Goal: Task Accomplishment & Management: Manage account settings

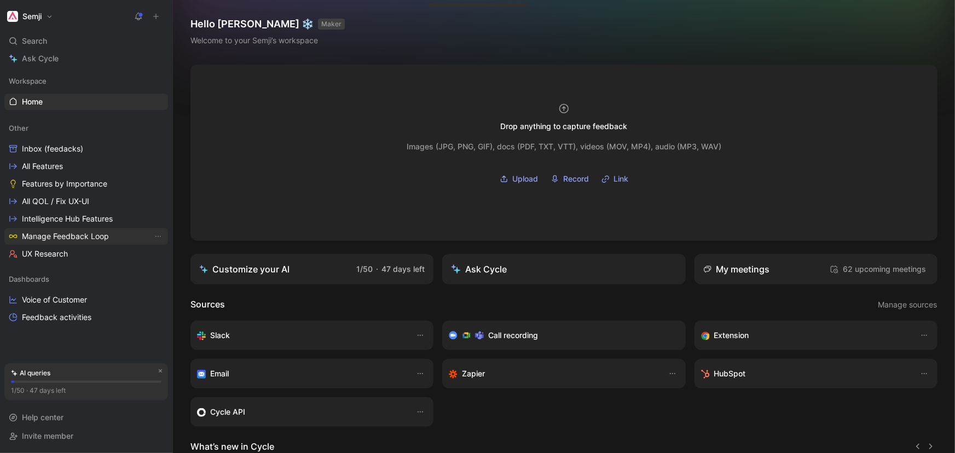
click at [77, 235] on span "Manage Feedback Loop" at bounding box center [65, 236] width 87 height 11
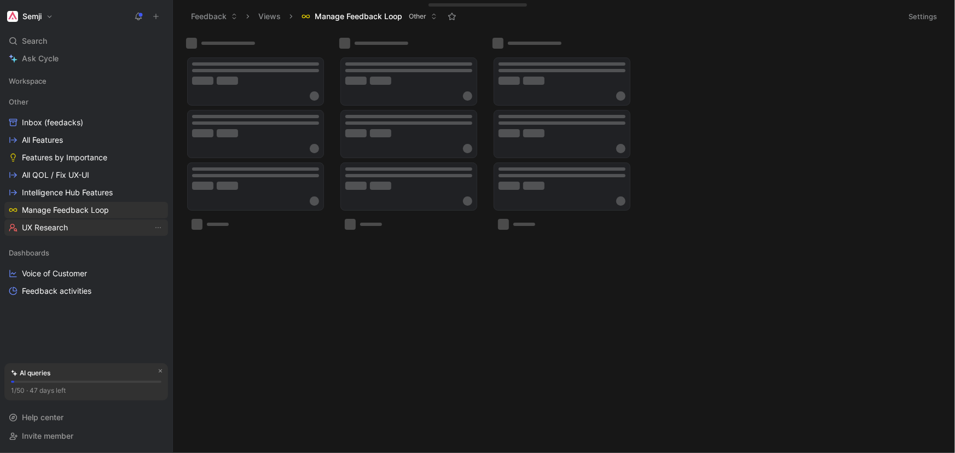
click at [88, 229] on link "UX Research" at bounding box center [86, 227] width 164 height 16
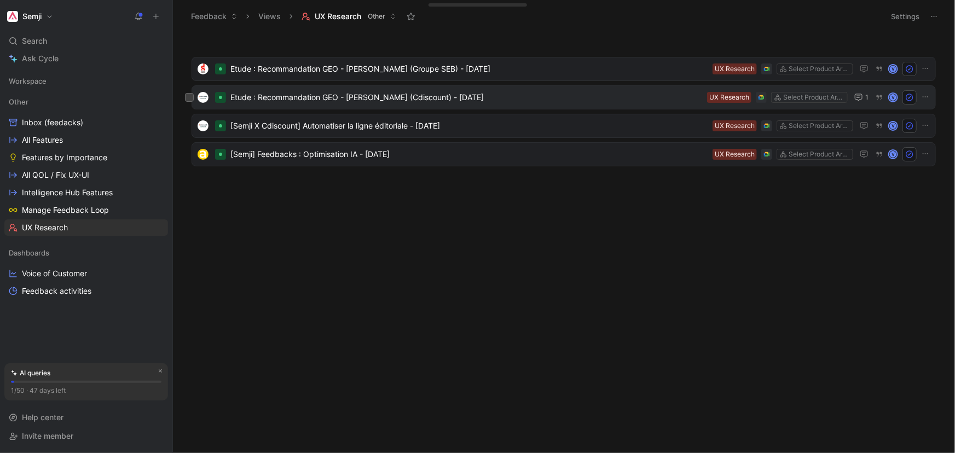
click at [379, 101] on span "Etude : Recommandation GEO - [PERSON_NAME] (Cdiscount) - [DATE]" at bounding box center [466, 97] width 472 height 13
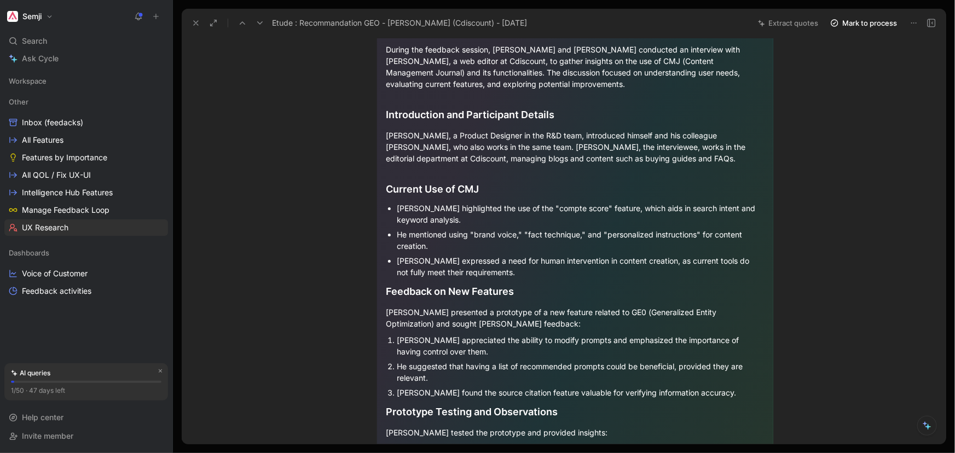
scroll to position [298, 0]
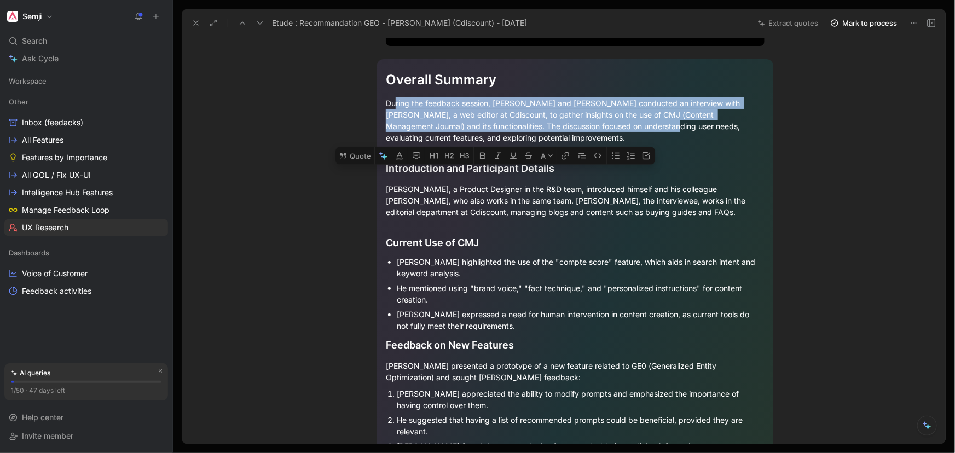
drag, startPoint x: 394, startPoint y: 100, endPoint x: 602, endPoint y: 122, distance: 209.7
click at [602, 122] on div "During the feedback session, [PERSON_NAME] and [PERSON_NAME] conducted an inter…" at bounding box center [575, 120] width 379 height 46
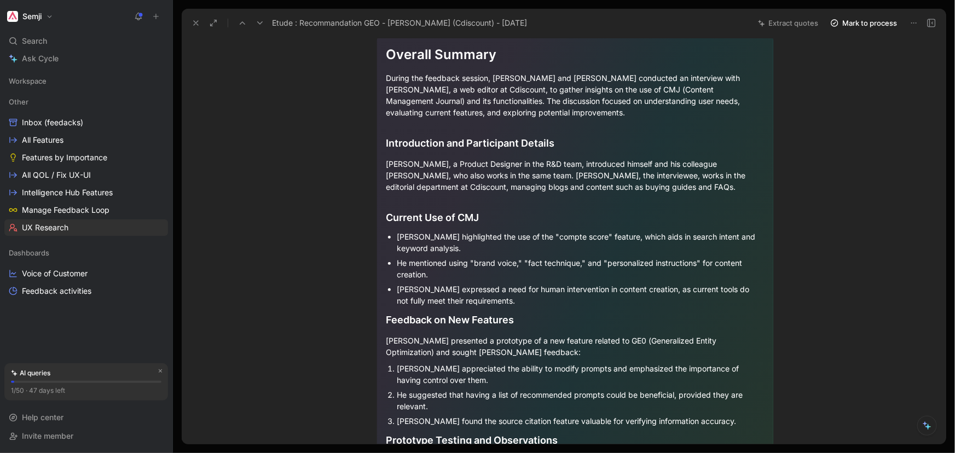
scroll to position [348, 0]
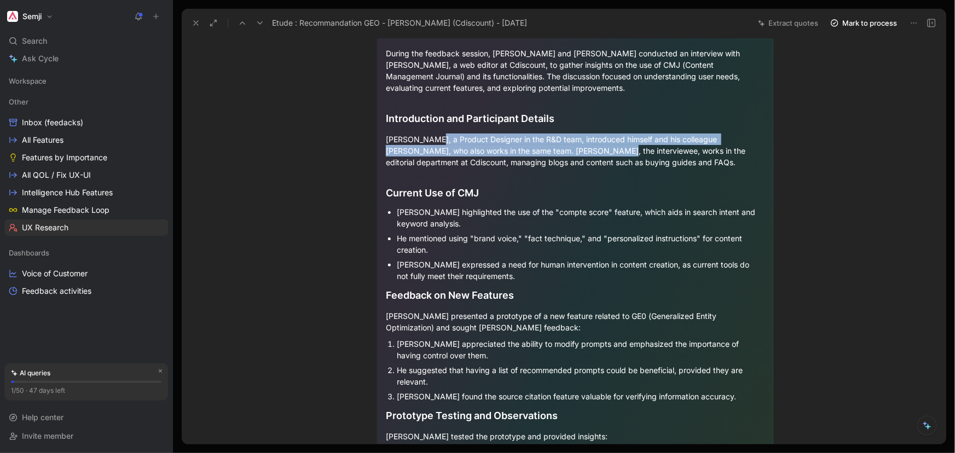
drag, startPoint x: 427, startPoint y: 138, endPoint x: 579, endPoint y: 148, distance: 151.9
click at [579, 148] on div "[PERSON_NAME], a Product Designer in the R&D team, introduced himself and his c…" at bounding box center [575, 151] width 379 height 34
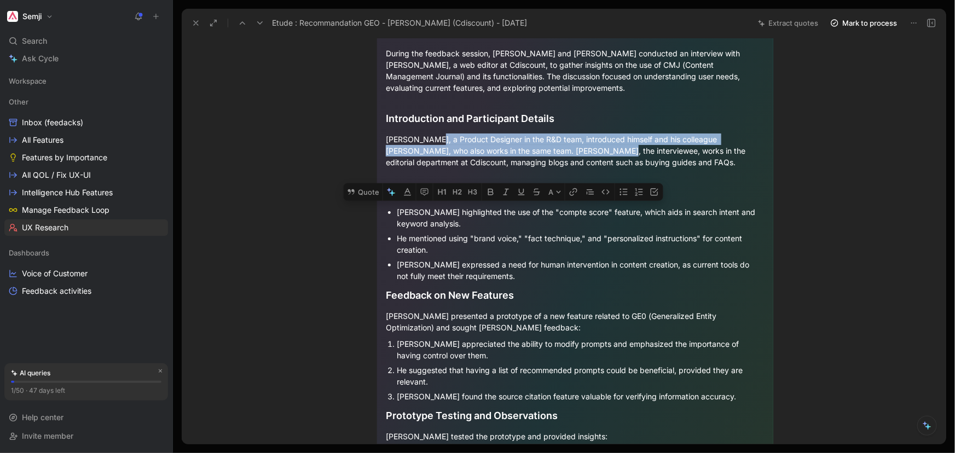
click at [579, 148] on div "[PERSON_NAME], a Product Designer in the R&D team, introduced himself and his c…" at bounding box center [575, 151] width 379 height 34
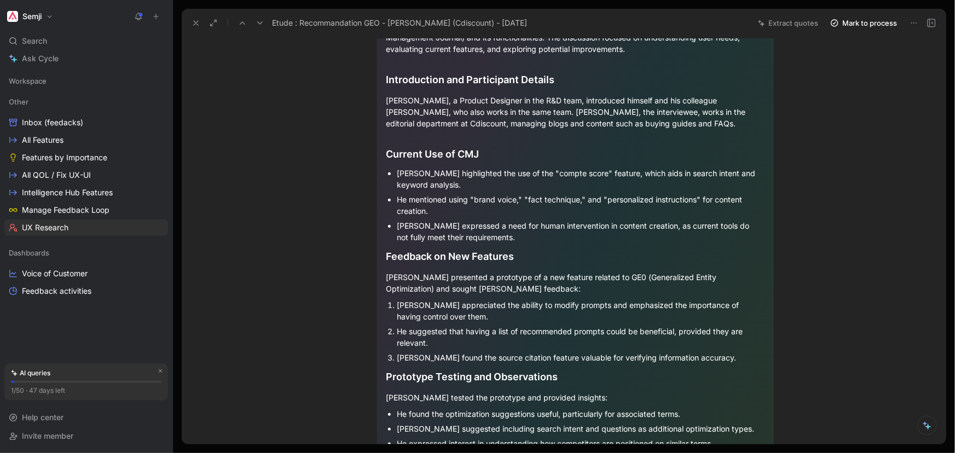
scroll to position [448, 0]
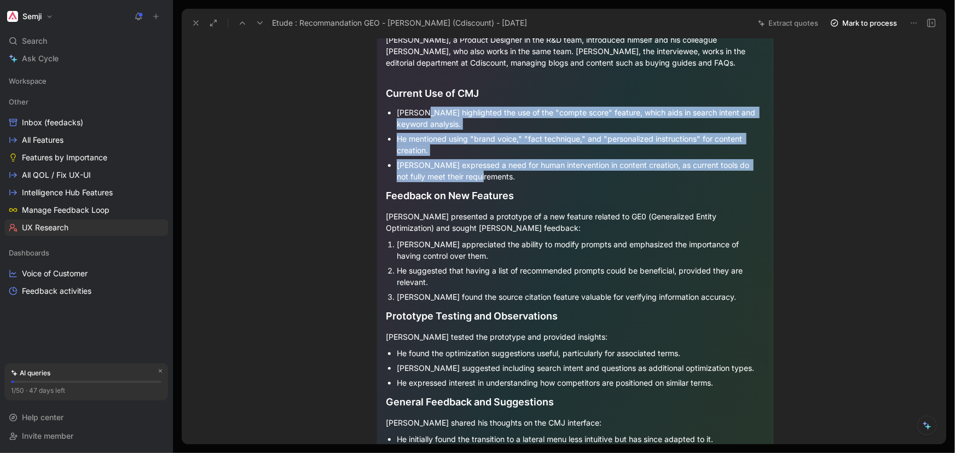
drag, startPoint x: 420, startPoint y: 115, endPoint x: 492, endPoint y: 173, distance: 91.9
click at [492, 173] on ul "[PERSON_NAME] highlighted the use of the "compte score" feature, which aids in …" at bounding box center [575, 144] width 379 height 79
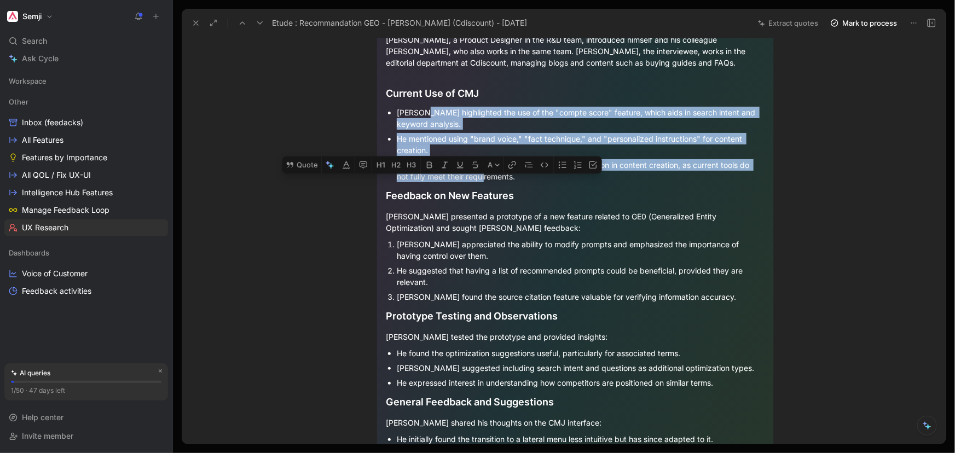
click at [492, 173] on div "[PERSON_NAME] expressed a need for human intervention in content creation, as c…" at bounding box center [581, 170] width 368 height 23
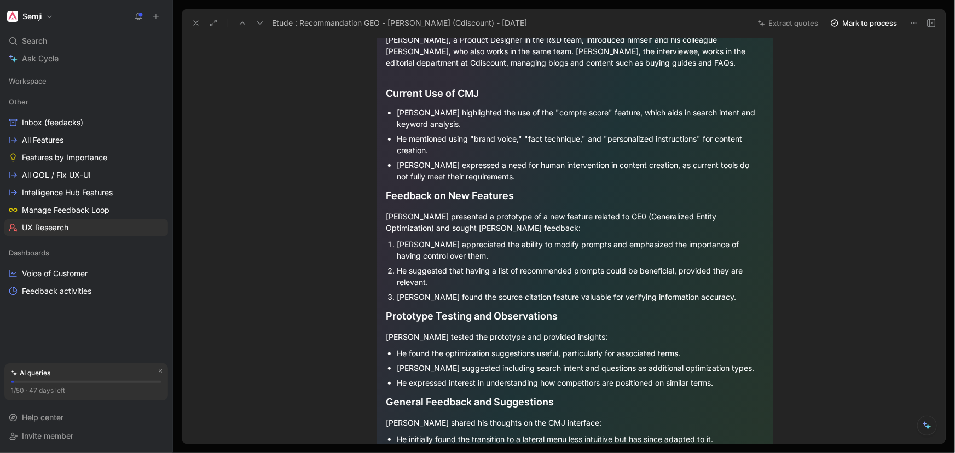
click at [459, 175] on div "[PERSON_NAME] expressed a need for human intervention in content creation, as c…" at bounding box center [581, 170] width 368 height 23
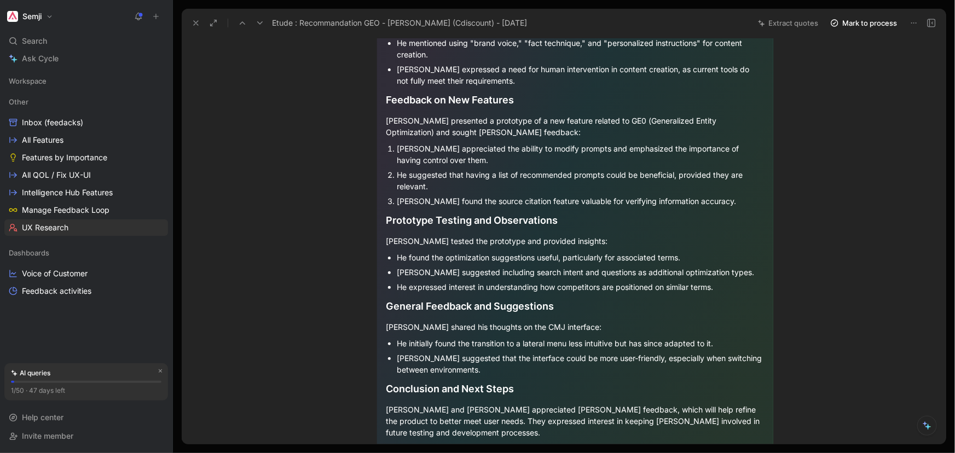
scroll to position [547, 0]
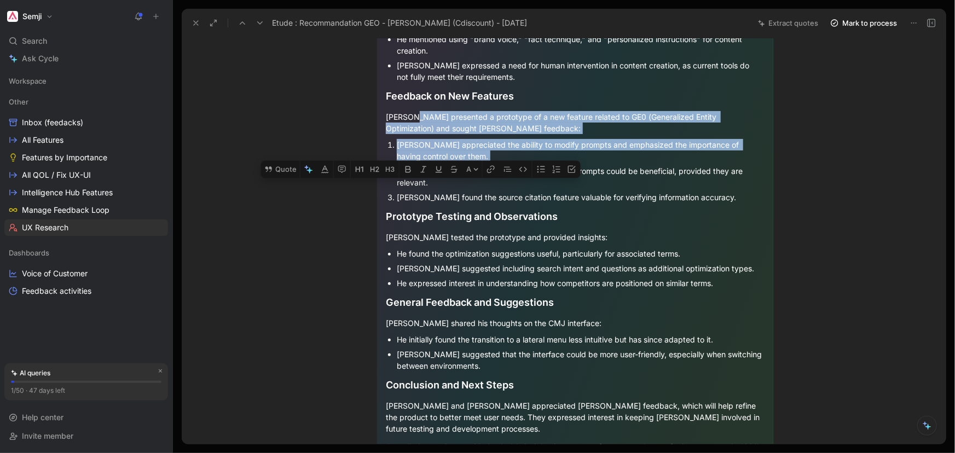
drag, startPoint x: 468, startPoint y: 117, endPoint x: 516, endPoint y: 164, distance: 67.0
click at [516, 164] on div "Overall Summary During the feedback session, [PERSON_NAME] and [PERSON_NAME] co…" at bounding box center [575, 142] width 396 height 664
click at [516, 165] on div "He suggested that having a list of recommended prompts could be beneficial, pro…" at bounding box center [581, 176] width 368 height 23
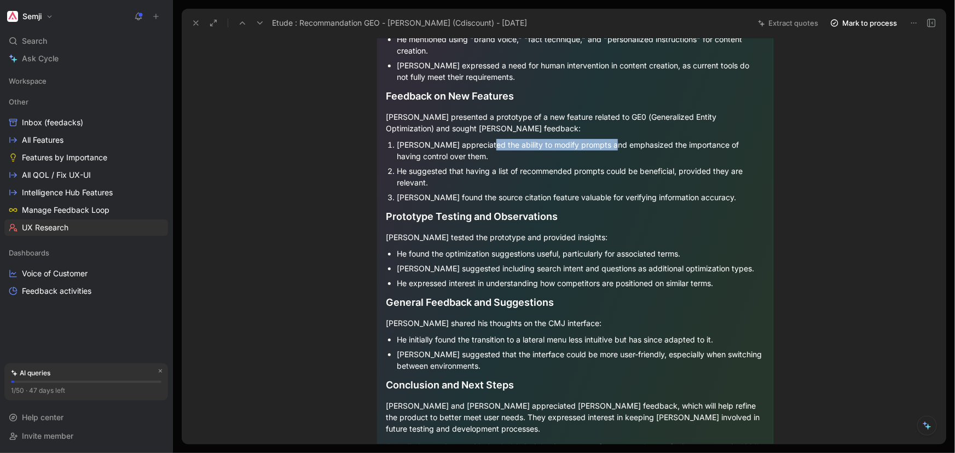
click at [607, 140] on div "[PERSON_NAME] appreciated the ability to modify prompts and emphasized the impo…" at bounding box center [581, 150] width 368 height 23
click at [594, 150] on div "[PERSON_NAME] appreciated the ability to modify prompts and emphasized the impo…" at bounding box center [581, 150] width 368 height 23
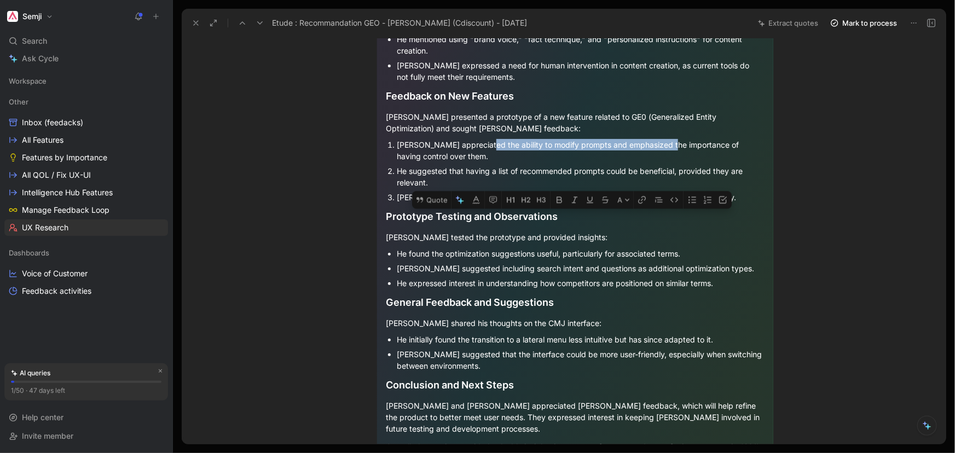
drag, startPoint x: 481, startPoint y: 142, endPoint x: 662, endPoint y: 140, distance: 181.2
click at [662, 140] on div "[PERSON_NAME] appreciated the ability to modify prompts and emphasized the impo…" at bounding box center [581, 150] width 368 height 23
click at [627, 176] on div "He suggested that having a list of recommended prompts could be beneficial, pro…" at bounding box center [581, 176] width 368 height 23
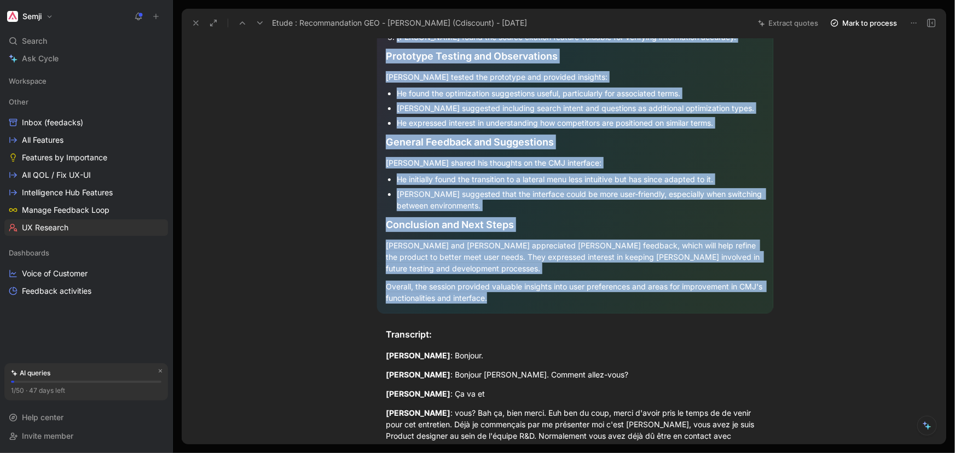
scroll to position [0, 0]
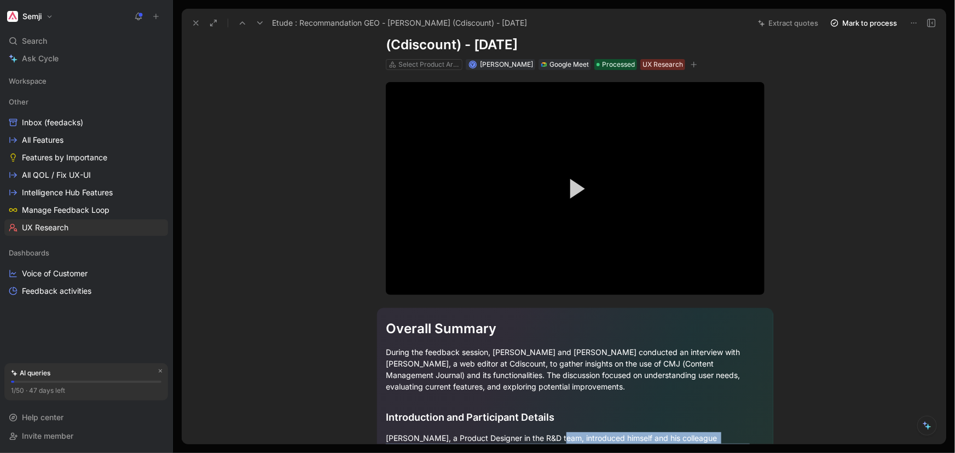
drag, startPoint x: 495, startPoint y: 146, endPoint x: 542, endPoint y: 399, distance: 257.7
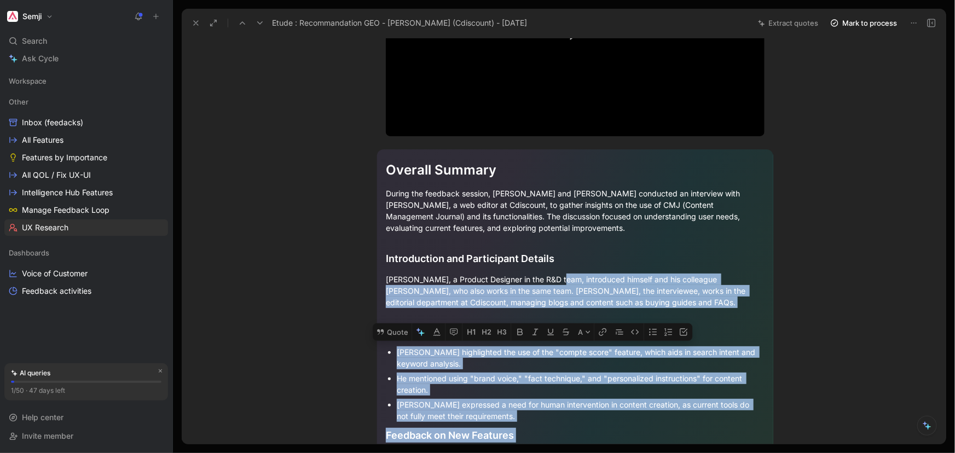
scroll to position [253, 0]
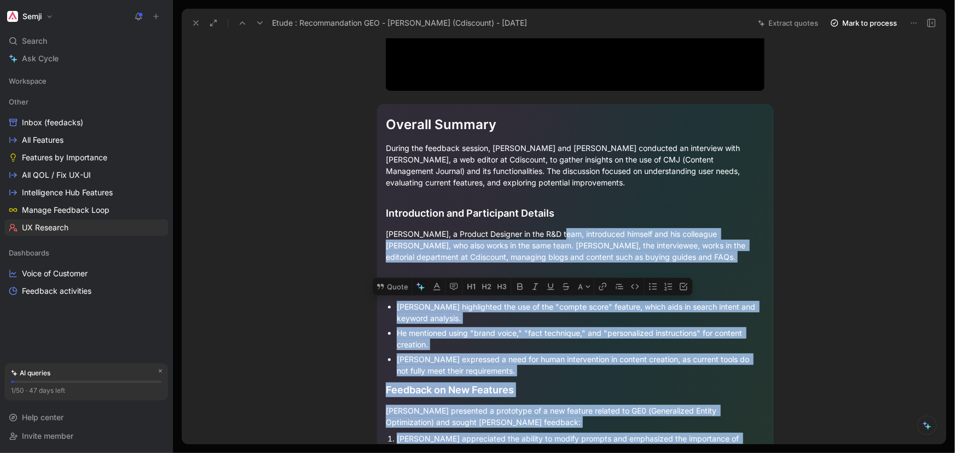
click at [538, 329] on div "He mentioned using "brand voice," "fact technique," and "personalized instructi…" at bounding box center [581, 338] width 368 height 23
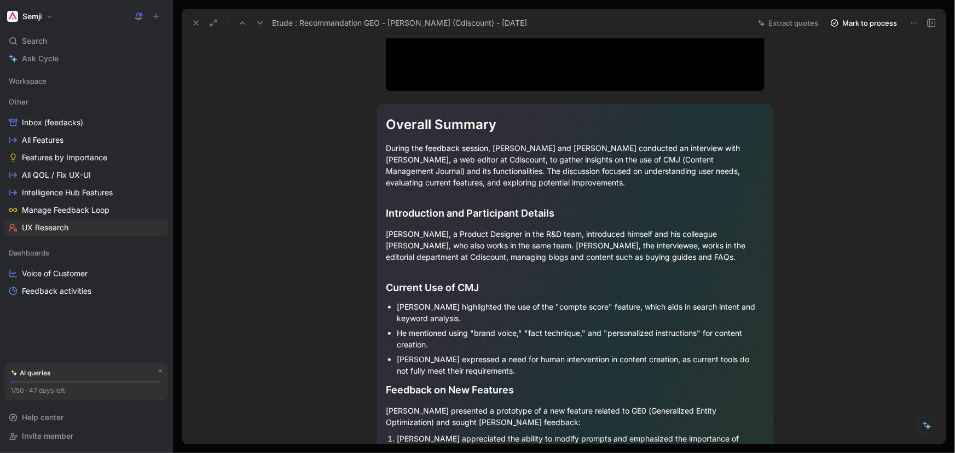
drag, startPoint x: 508, startPoint y: 125, endPoint x: 249, endPoint y: 123, distance: 258.9
click at [264, 123] on section "Overall Summary During the feedback session, [PERSON_NAME] and [PERSON_NAME] co…" at bounding box center [575, 435] width 741 height 681
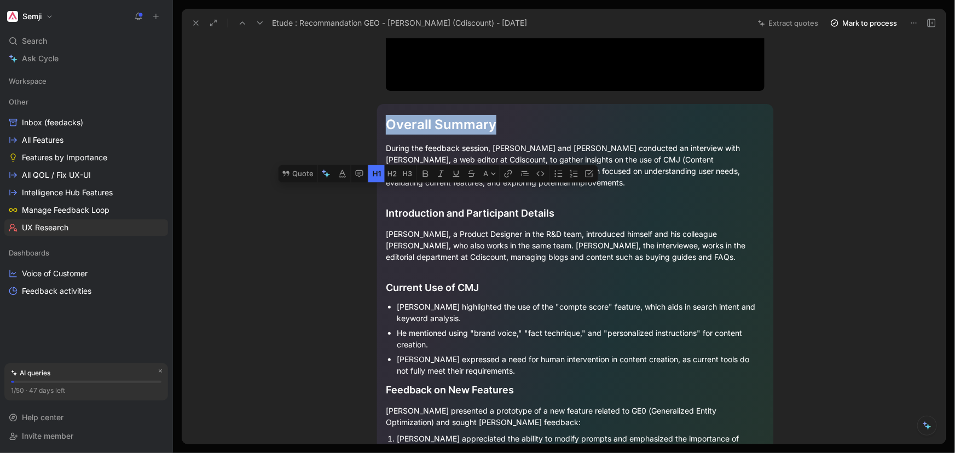
click at [465, 125] on div "Overall Summary" at bounding box center [575, 125] width 379 height 20
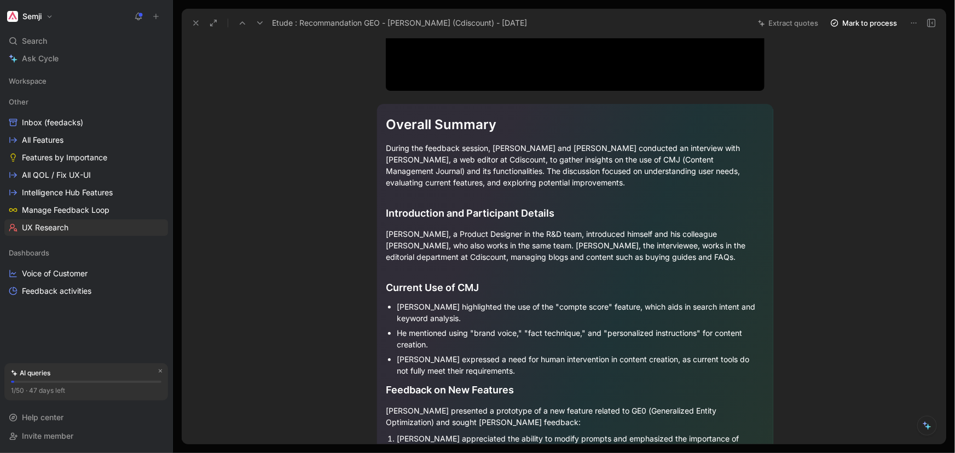
click at [465, 125] on div "Overall Summary" at bounding box center [575, 125] width 379 height 20
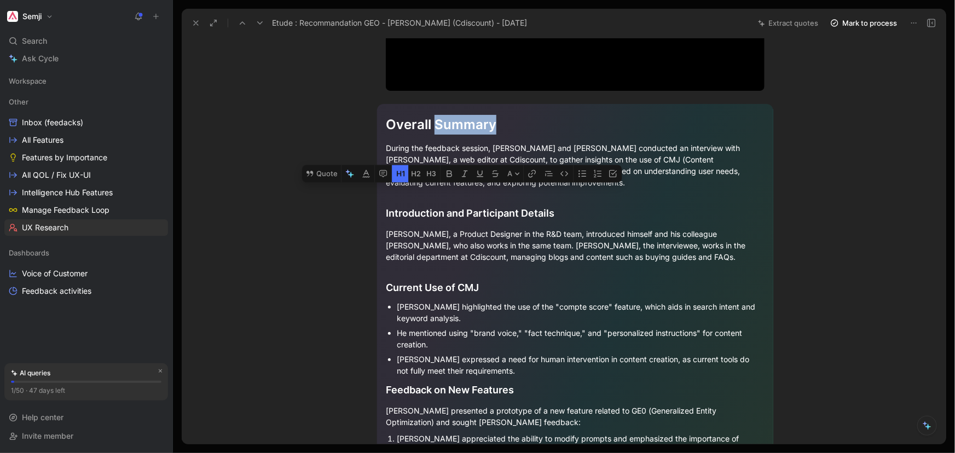
click at [889, 152] on section "Overall Summary During the feedback session, [PERSON_NAME] and [PERSON_NAME] co…" at bounding box center [575, 435] width 741 height 681
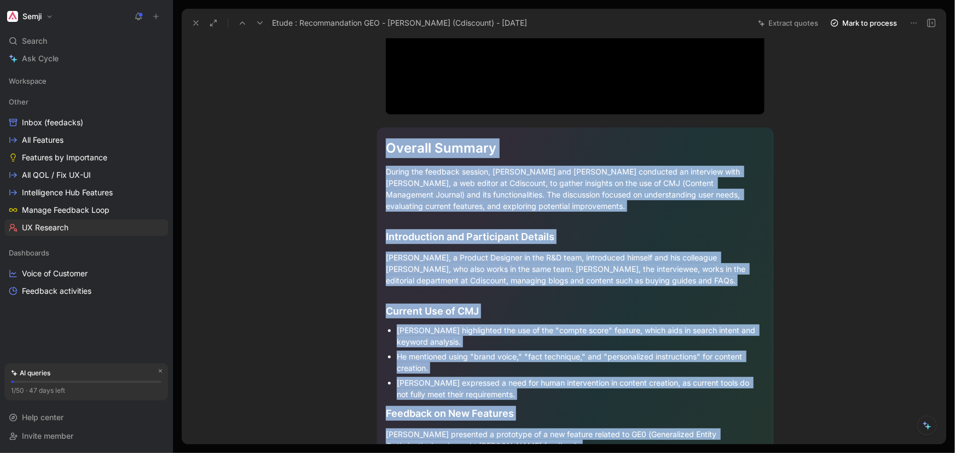
scroll to position [49, 0]
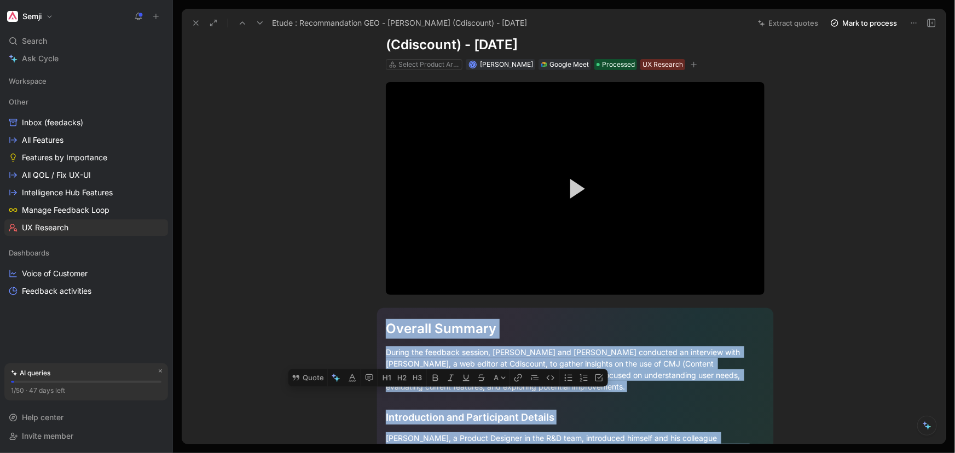
drag, startPoint x: 526, startPoint y: 346, endPoint x: 381, endPoint y: 329, distance: 146.5
click at [337, 373] on icon "button" at bounding box center [336, 377] width 9 height 9
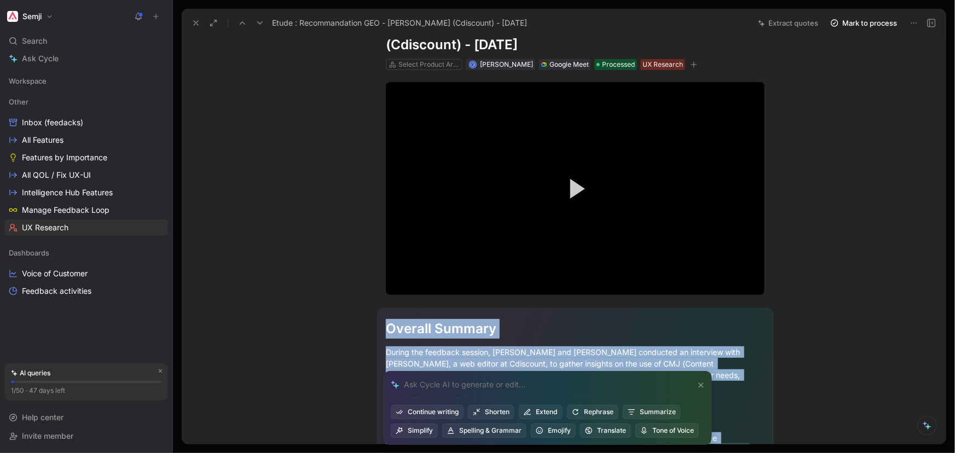
click at [532, 383] on div at bounding box center [547, 385] width 327 height 27
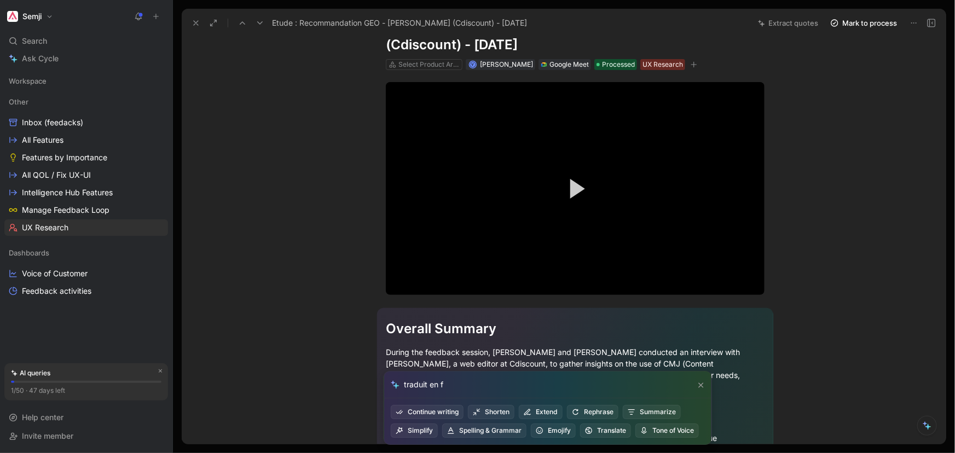
type input "traduit en fr"
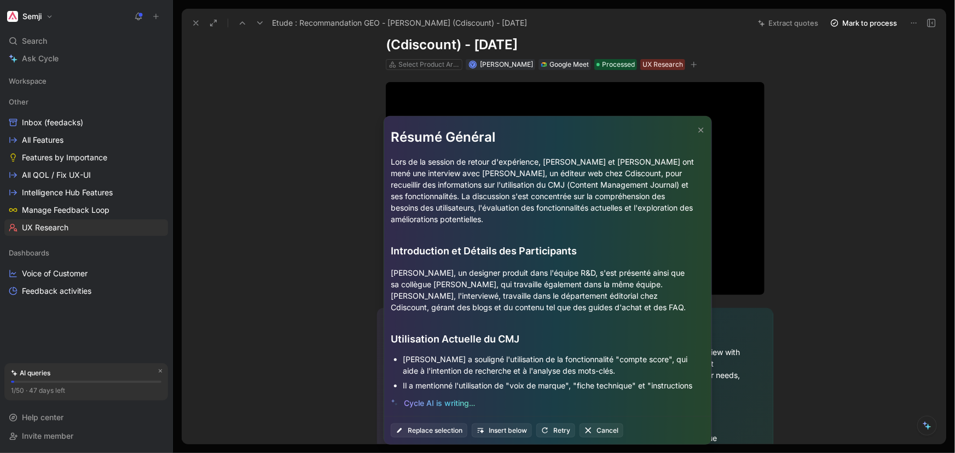
click at [275, 137] on div "Résumé Général Lors de la session de retour d'expérience, [PERSON_NAME] et [PER…" at bounding box center [477, 226] width 955 height 453
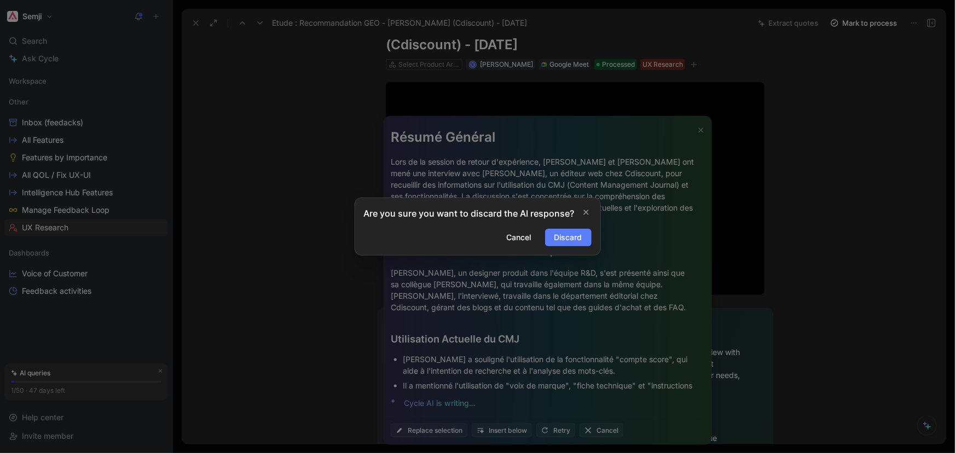
click at [575, 235] on span "Discard" at bounding box center [568, 237] width 28 height 13
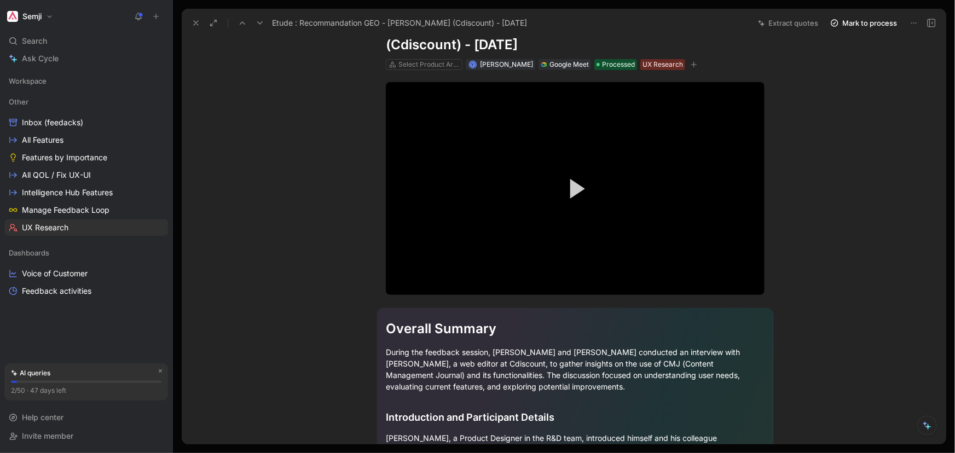
click at [458, 339] on h1 "Overall Summary" at bounding box center [575, 329] width 379 height 28
click at [462, 328] on div "Overall Summary" at bounding box center [575, 329] width 379 height 20
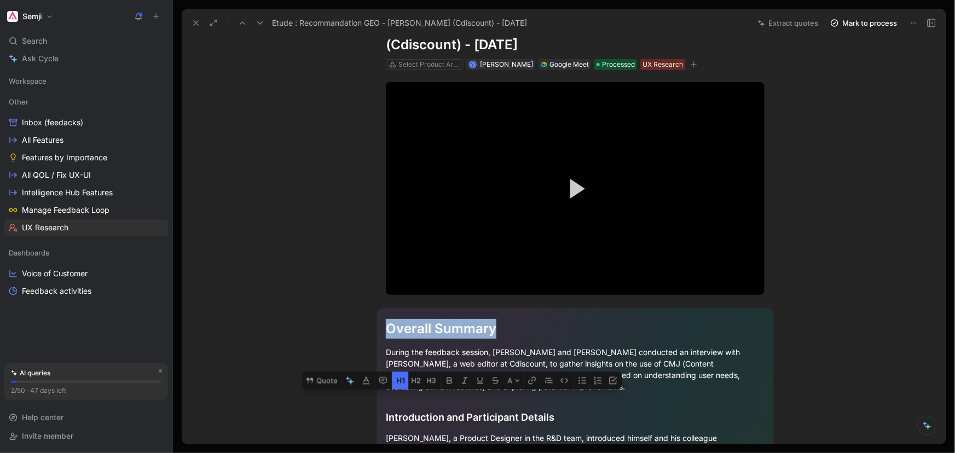
click at [462, 328] on div "Overall Summary" at bounding box center [575, 329] width 379 height 20
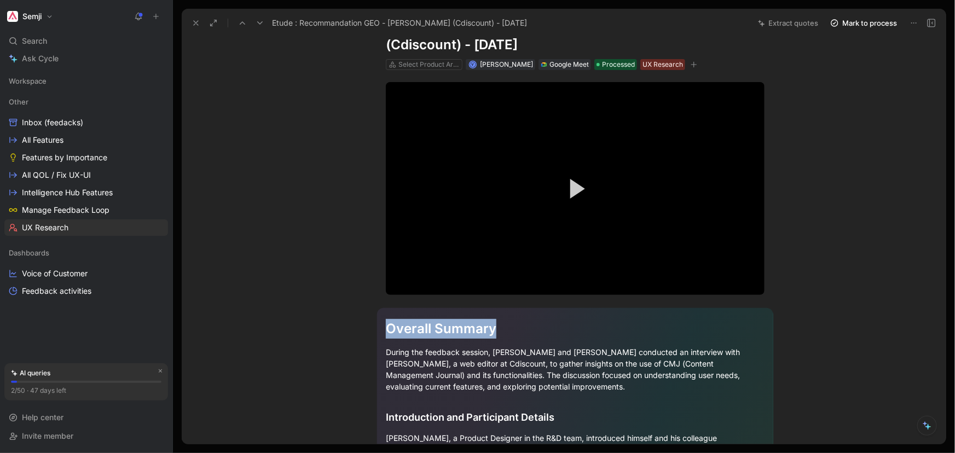
copy div "Overall Summary"
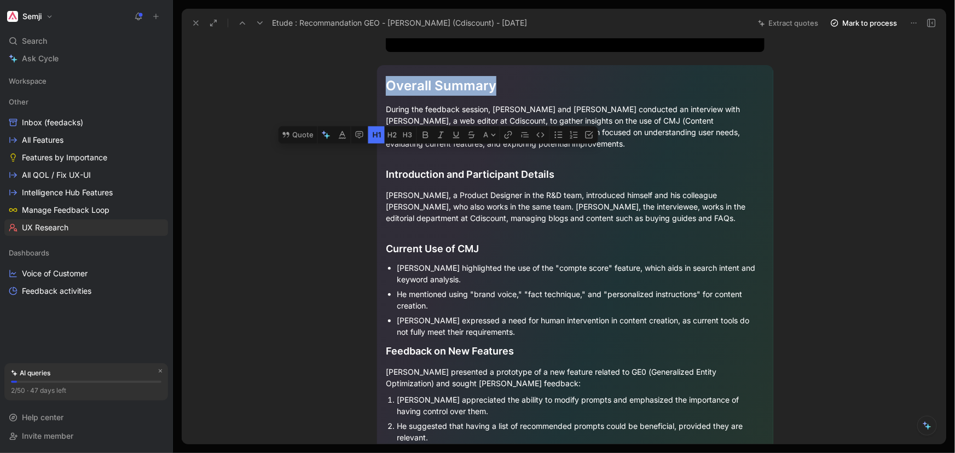
scroll to position [0, 0]
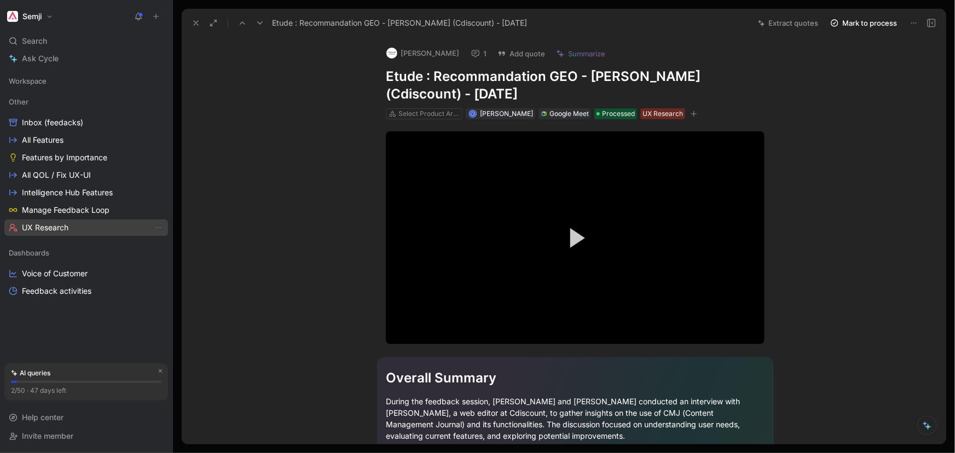
click at [76, 223] on link "UX Research" at bounding box center [86, 227] width 164 height 16
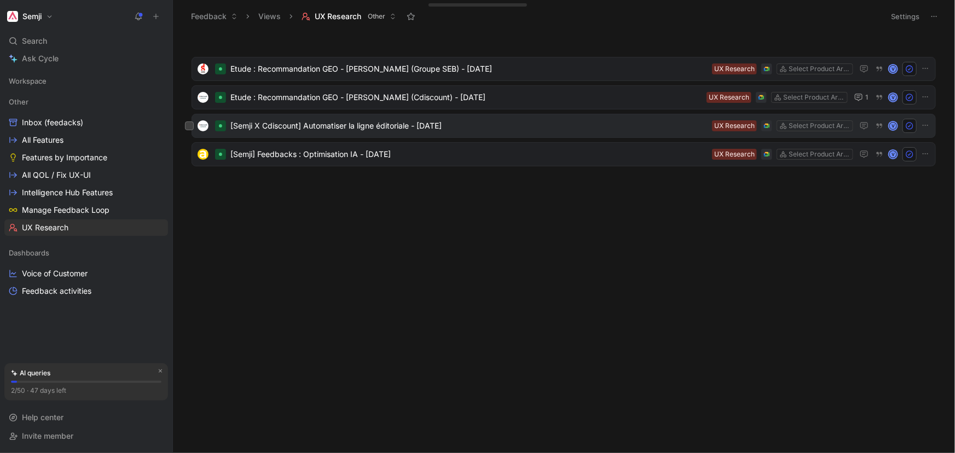
click at [439, 129] on span "[Semji X Cdiscount] Automatiser la ligne éditoriale - [DATE]" at bounding box center [468, 125] width 477 height 13
click at [396, 63] on span "Etude : Recommandation GEO - [PERSON_NAME] (Groupe SEB) - [DATE]" at bounding box center [468, 68] width 477 height 13
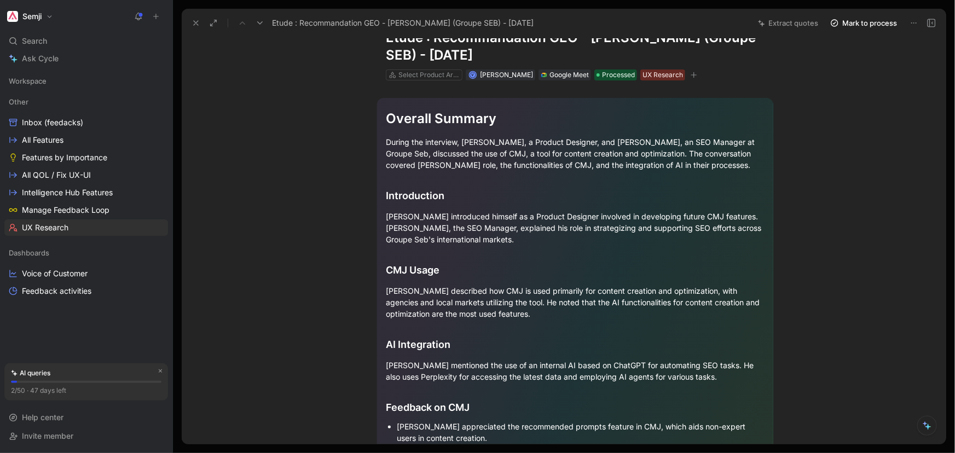
scroll to position [99, 0]
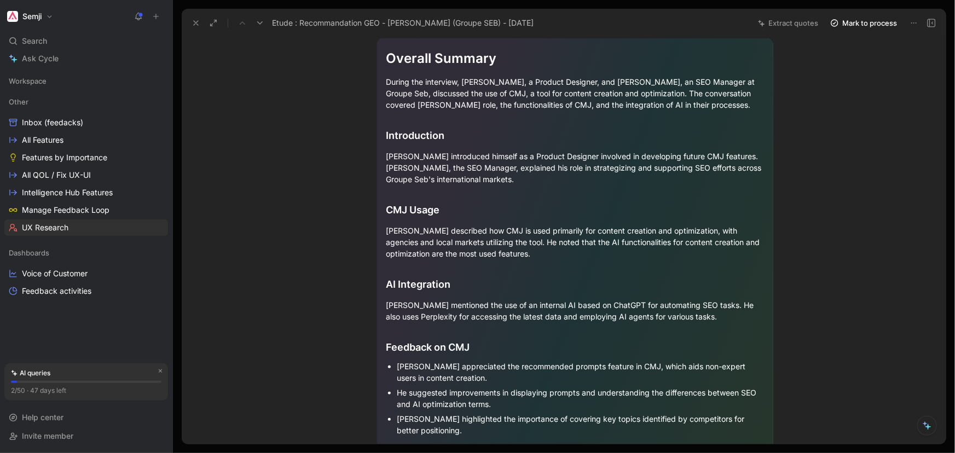
drag, startPoint x: 514, startPoint y: 306, endPoint x: 525, endPoint y: 323, distance: 19.9
click at [525, 323] on div "Overall Summary During the interview, [PERSON_NAME], a Product Designer, and [P…" at bounding box center [575, 319] width 396 height 562
click at [525, 323] on p "[PERSON_NAME] mentioned the use of an internal AI based on ChatGPT for automati…" at bounding box center [575, 311] width 379 height 30
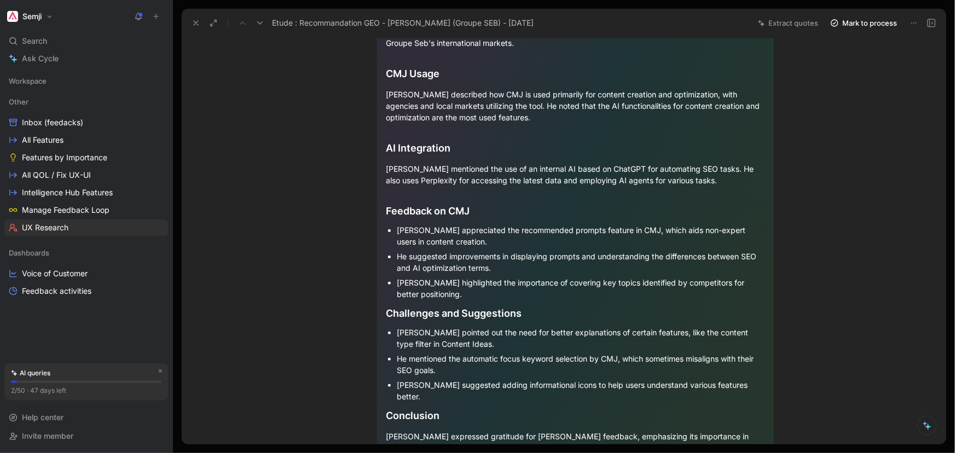
scroll to position [149, 0]
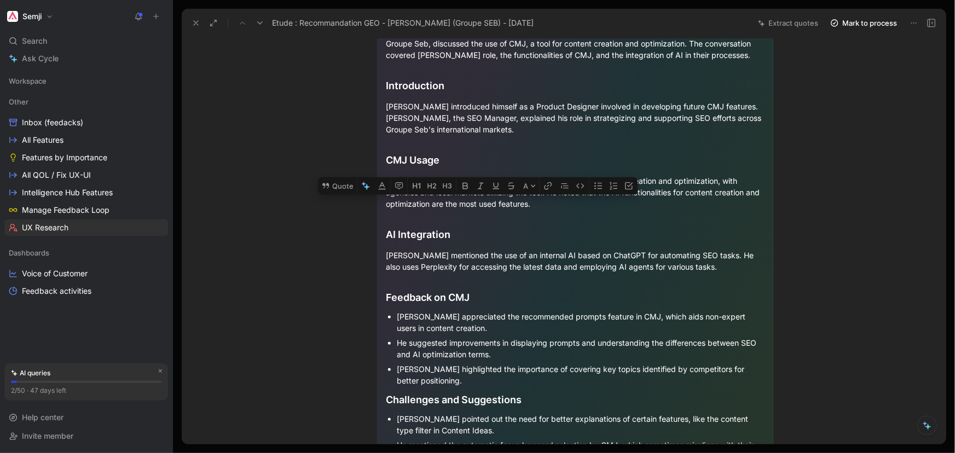
drag, startPoint x: 484, startPoint y: 182, endPoint x: 469, endPoint y: 178, distance: 15.7
click at [469, 178] on div "[PERSON_NAME] described how CMJ is used primarily for content creation and opti…" at bounding box center [575, 192] width 379 height 34
copy div "CMJ"
click at [47, 10] on button "Semji" at bounding box center [29, 16] width 51 height 15
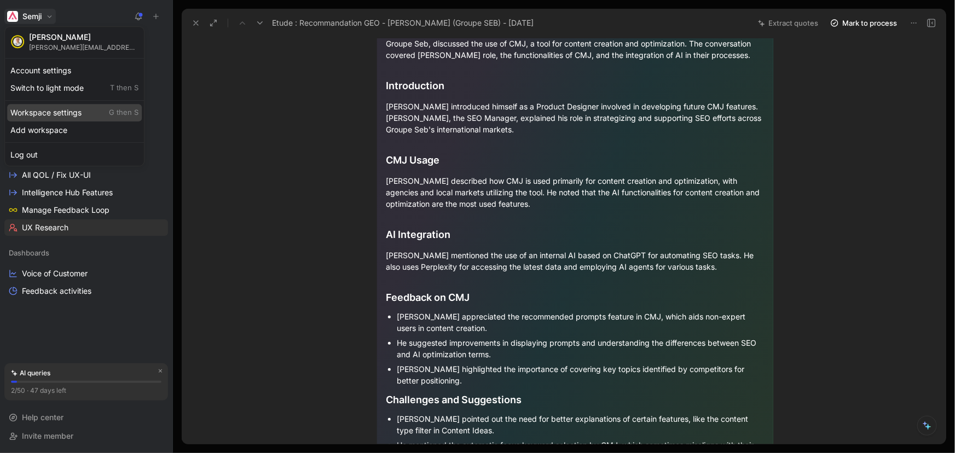
click at [71, 118] on div "Workspace settings G then S" at bounding box center [74, 113] width 135 height 18
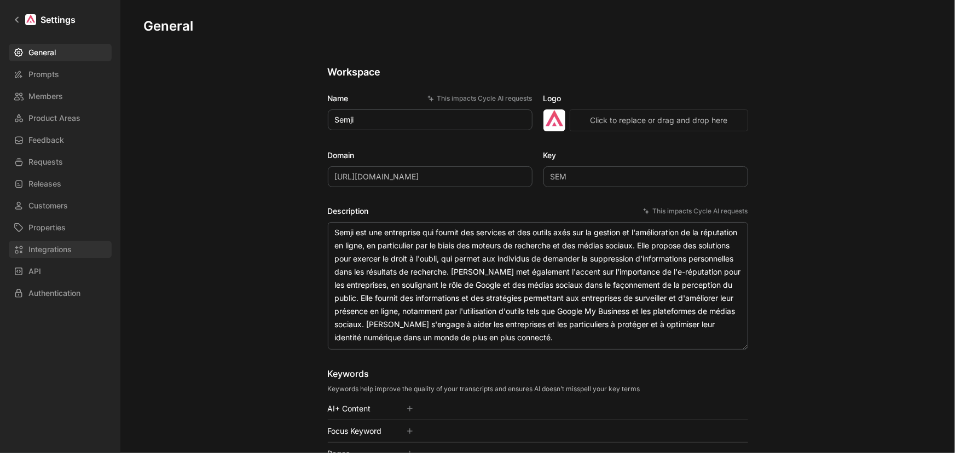
click at [72, 242] on link "Integrations" at bounding box center [60, 250] width 103 height 18
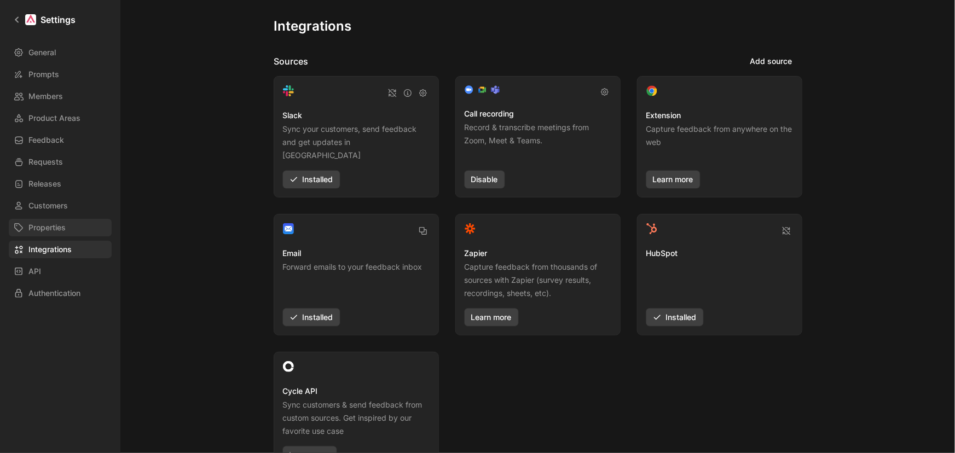
click at [73, 227] on link "Properties" at bounding box center [60, 228] width 103 height 18
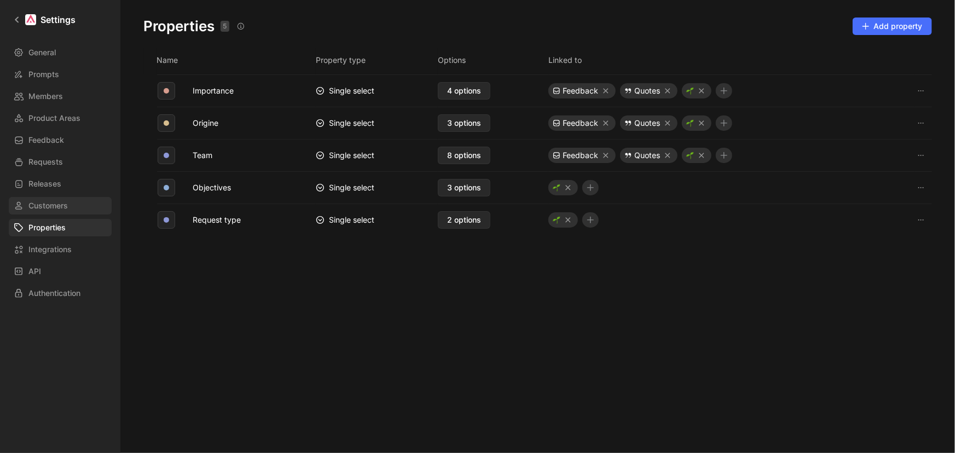
click at [72, 207] on link "Customers" at bounding box center [60, 206] width 103 height 18
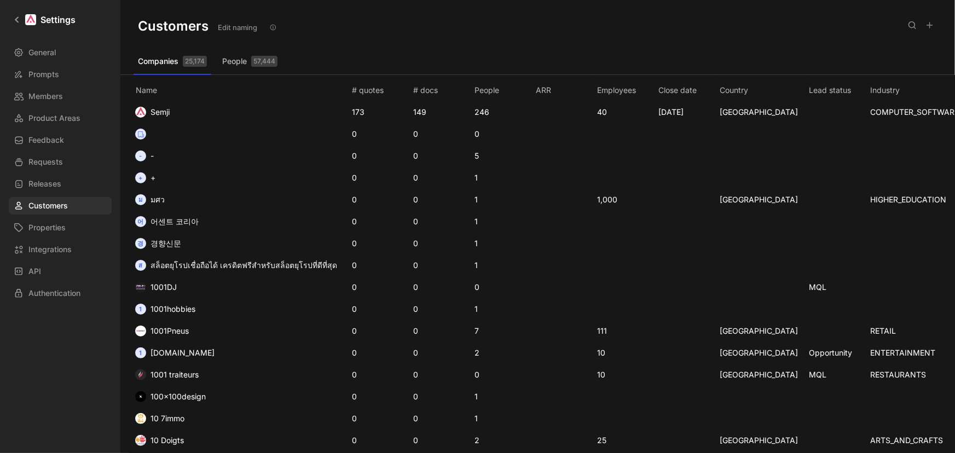
click at [72, 195] on div "General Prompts Members Product Areas Feedback Requests Releases Customers Prop…" at bounding box center [64, 173] width 111 height 258
click at [77, 256] on link "Integrations" at bounding box center [60, 250] width 103 height 18
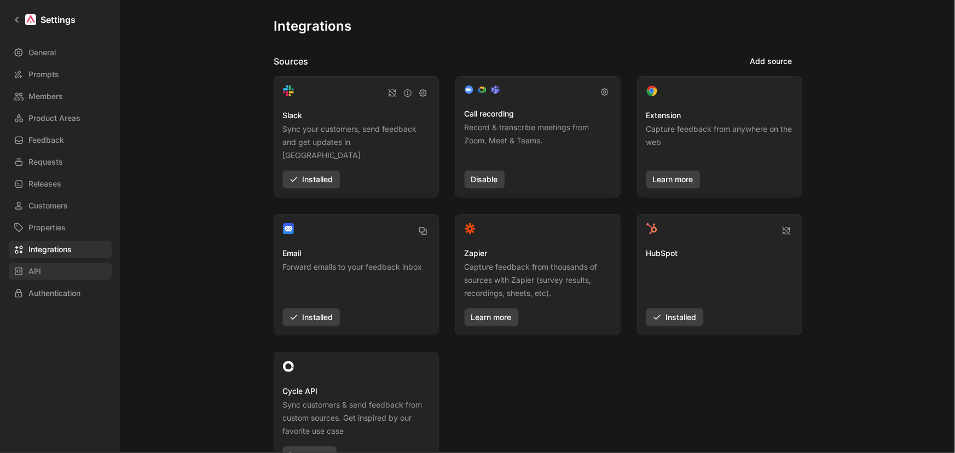
click at [76, 271] on link "API" at bounding box center [60, 272] width 103 height 18
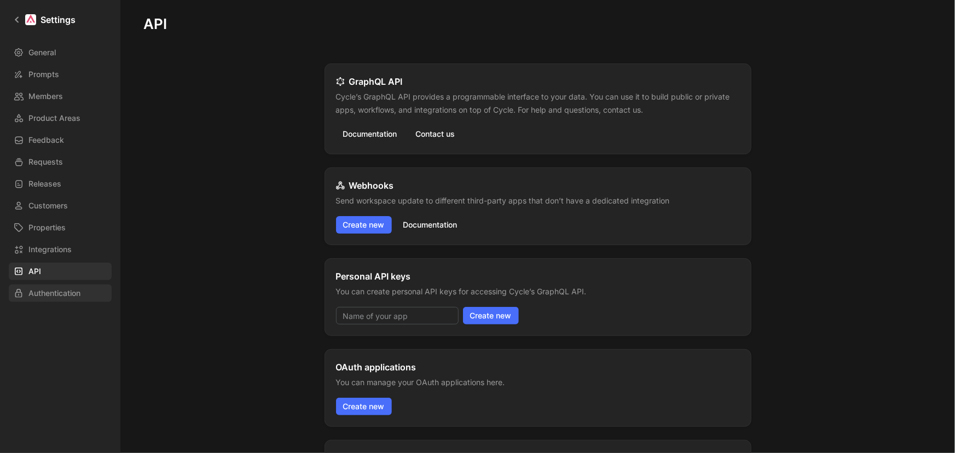
click at [77, 290] on span "Authentication" at bounding box center [54, 293] width 52 height 13
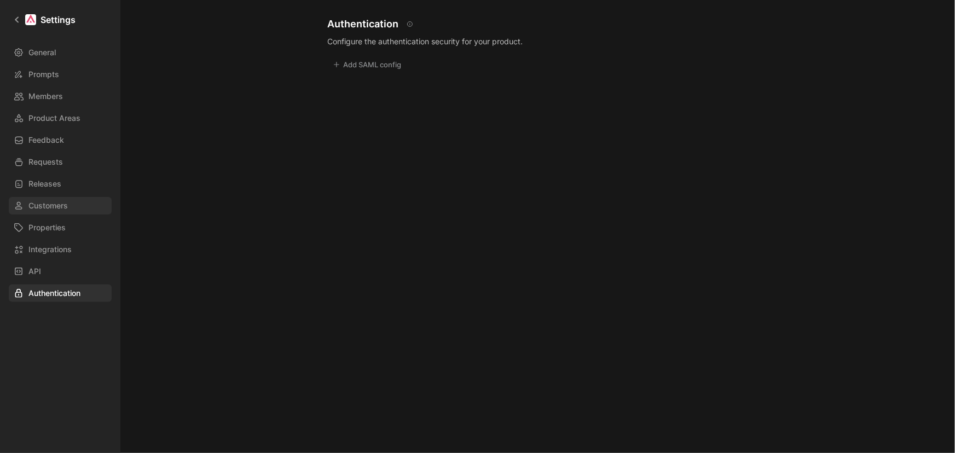
click at [71, 204] on link "Customers" at bounding box center [60, 206] width 103 height 18
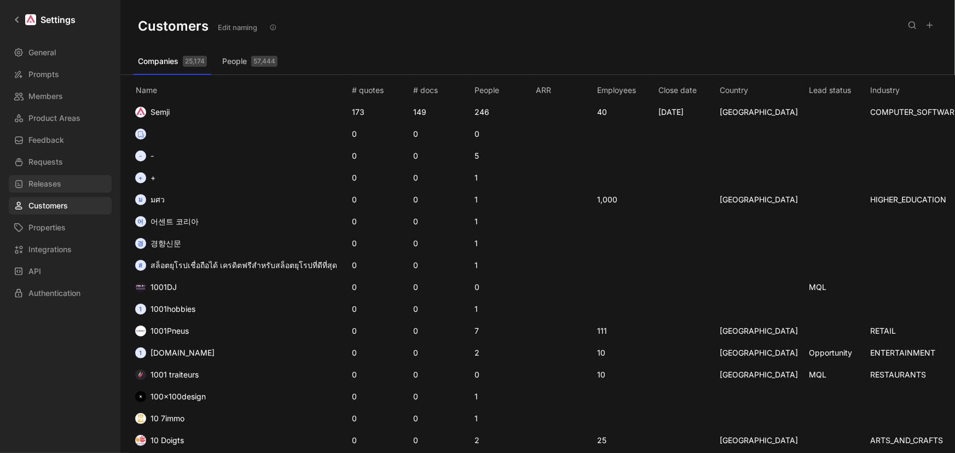
click at [66, 179] on link "Releases" at bounding box center [60, 184] width 103 height 18
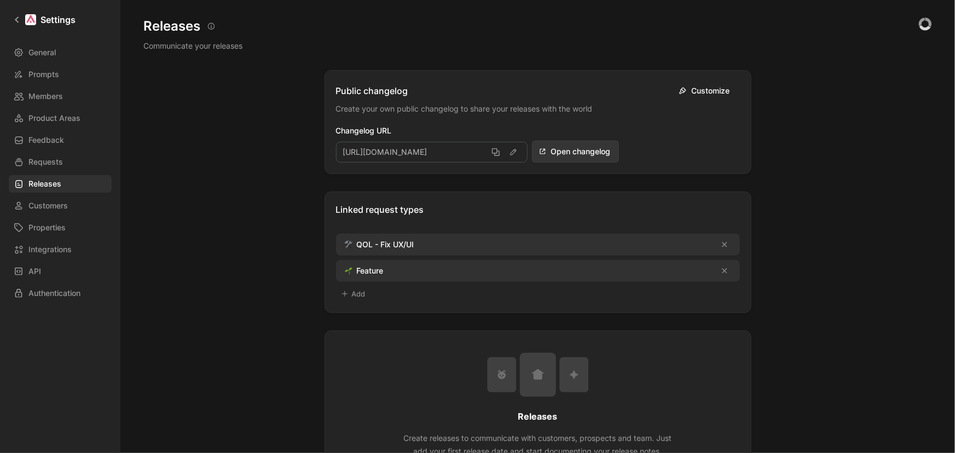
scroll to position [198, 0]
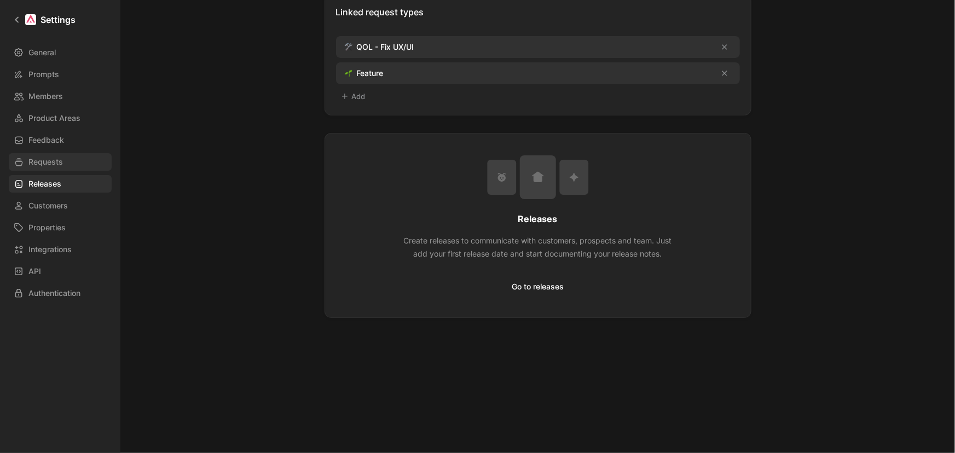
click at [51, 163] on span "Requests" at bounding box center [45, 161] width 34 height 13
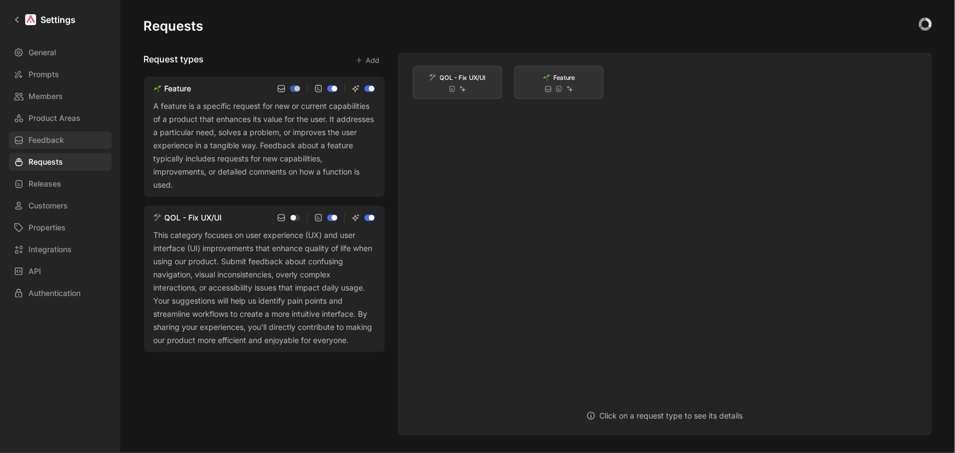
click at [48, 132] on link "Feedback" at bounding box center [60, 140] width 103 height 18
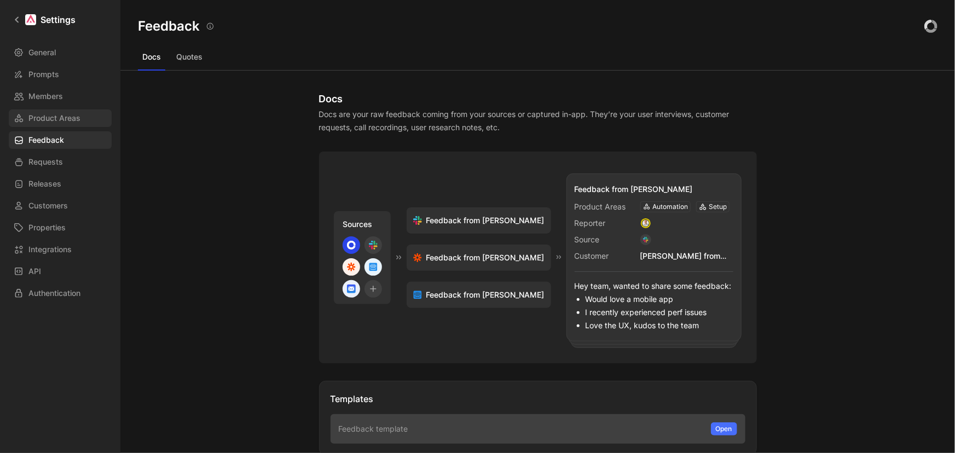
click at [55, 119] on span "Product Areas" at bounding box center [54, 118] width 52 height 13
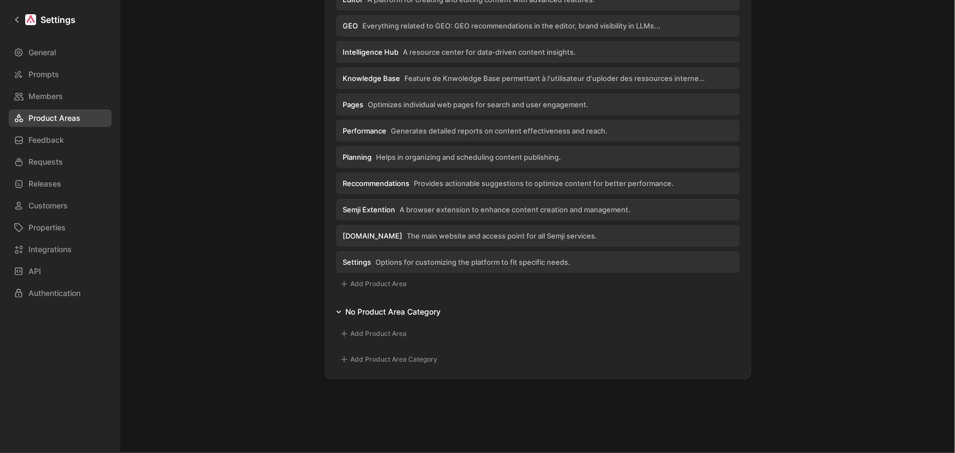
scroll to position [448, 0]
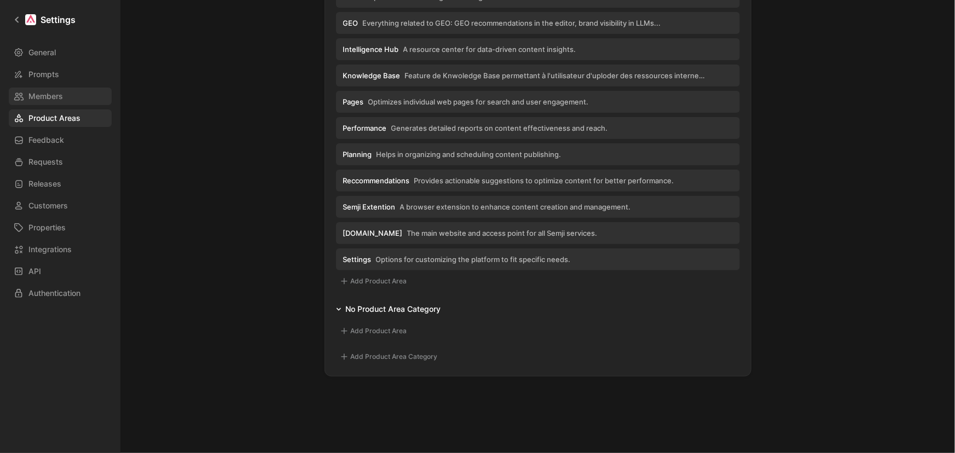
click at [44, 99] on span "Members" at bounding box center [45, 96] width 34 height 13
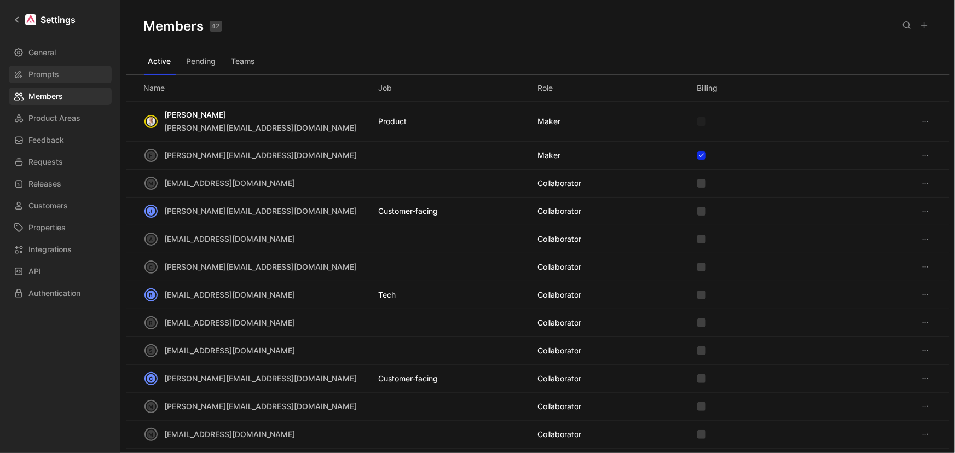
click at [60, 77] on link "Prompts" at bounding box center [60, 75] width 103 height 18
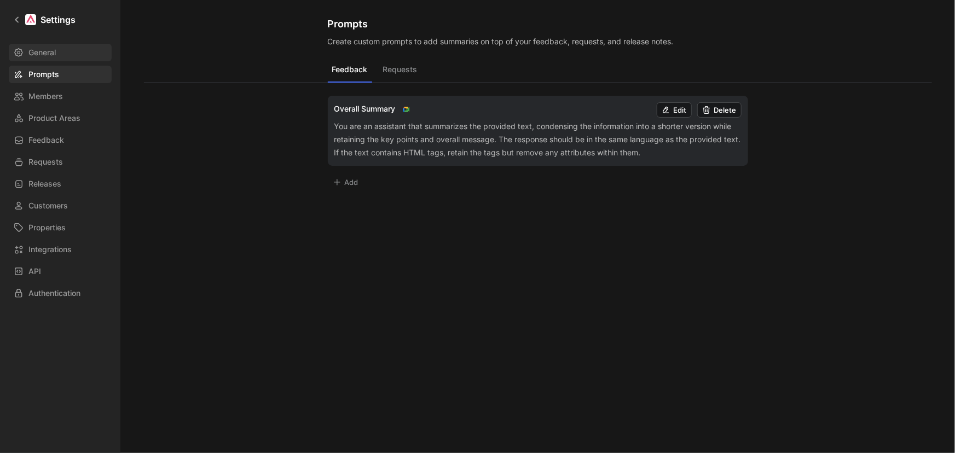
click at [60, 59] on link "General" at bounding box center [60, 53] width 103 height 18
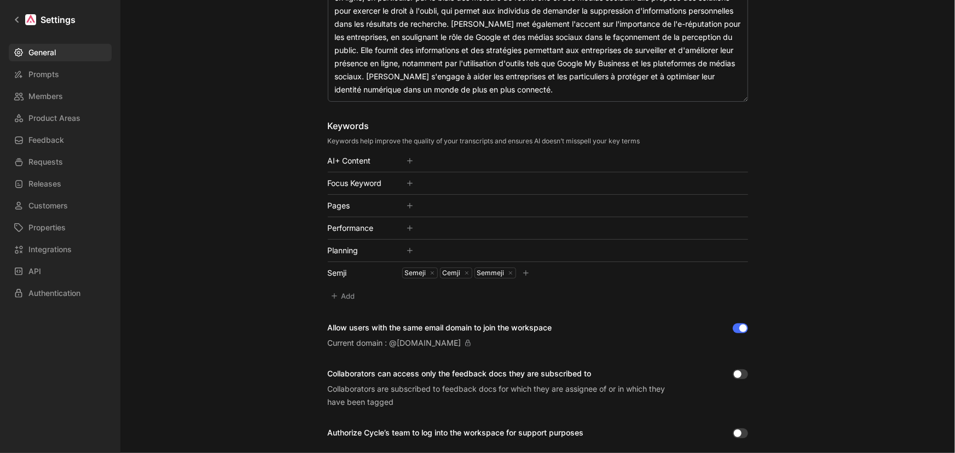
scroll to position [248, 0]
click at [525, 273] on icon at bounding box center [526, 273] width 8 height 8
type input "CMJ"
click at [394, 302] on div "Name This impacts Cycle AI requests Semji Logo «r7v» Click to replace or drag a…" at bounding box center [538, 142] width 420 height 598
click at [345, 297] on button "Add" at bounding box center [344, 295] width 32 height 15
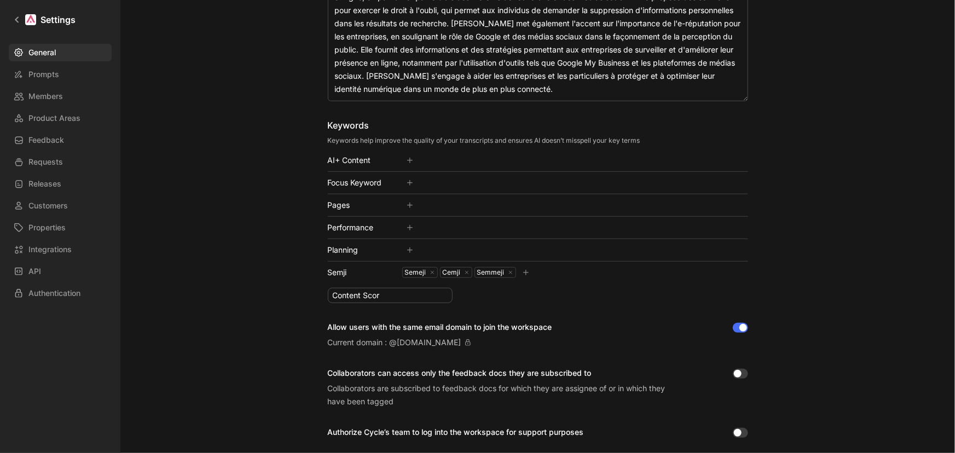
type input "Content Score"
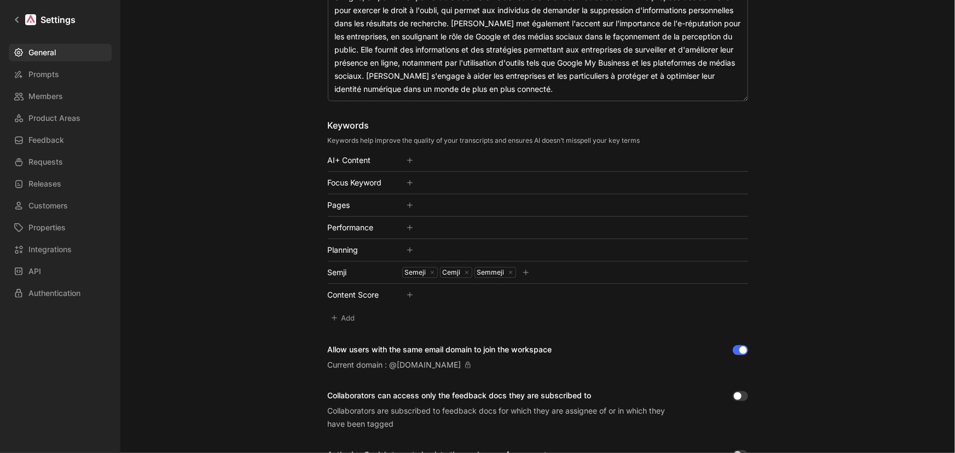
click at [406, 292] on icon at bounding box center [410, 295] width 8 height 8
type input "compte score"
click at [522, 269] on icon at bounding box center [526, 273] width 8 height 8
type input "cmf"
click at [524, 274] on div "cmf" at bounding box center [526, 272] width 14 height 9
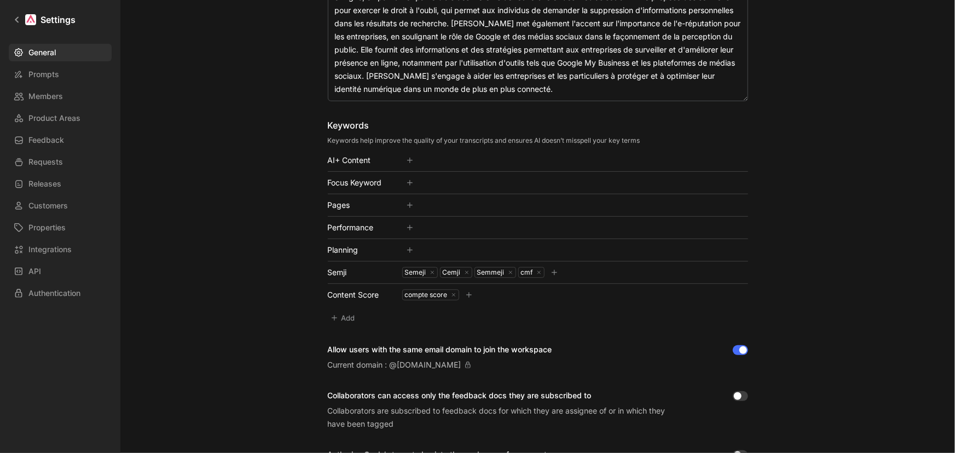
click at [524, 270] on div "cmf" at bounding box center [526, 272] width 14 height 9
click at [537, 271] on use at bounding box center [538, 272] width 3 height 3
click at [525, 271] on button at bounding box center [525, 272] width 11 height 11
type input "CMJ"
click at [487, 314] on div "Keywords Keywords help improve the quality of your transcripts and ensures AI d…" at bounding box center [538, 222] width 420 height 207
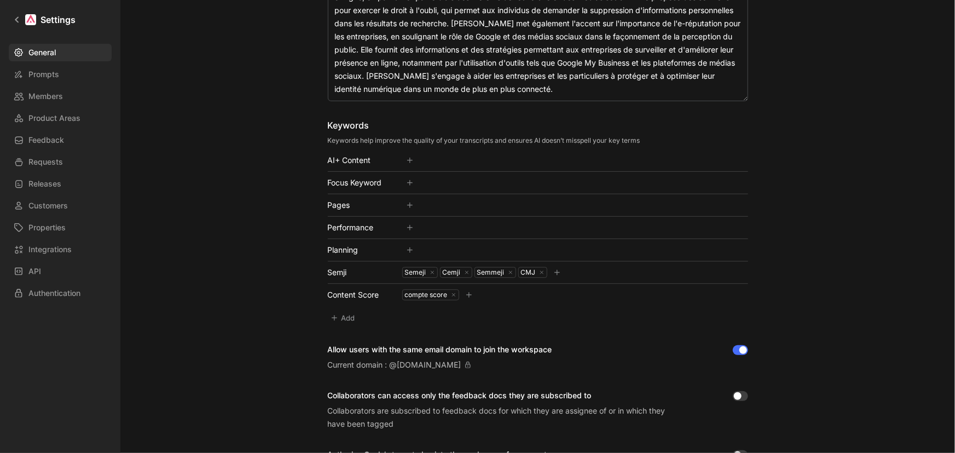
scroll to position [0, 0]
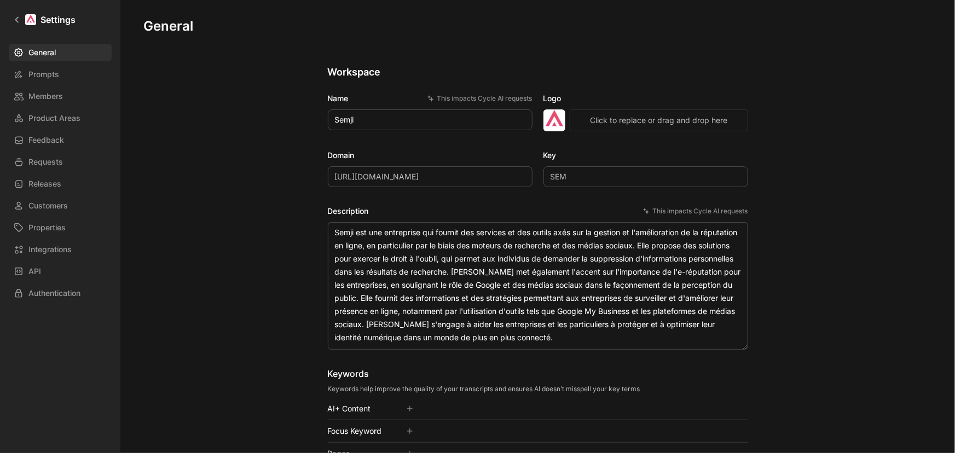
click at [170, 27] on h1 "General" at bounding box center [169, 27] width 50 height 18
click at [170, 29] on h1 "General" at bounding box center [169, 27] width 50 height 18
click at [49, 25] on h1 "Settings" at bounding box center [57, 19] width 35 height 13
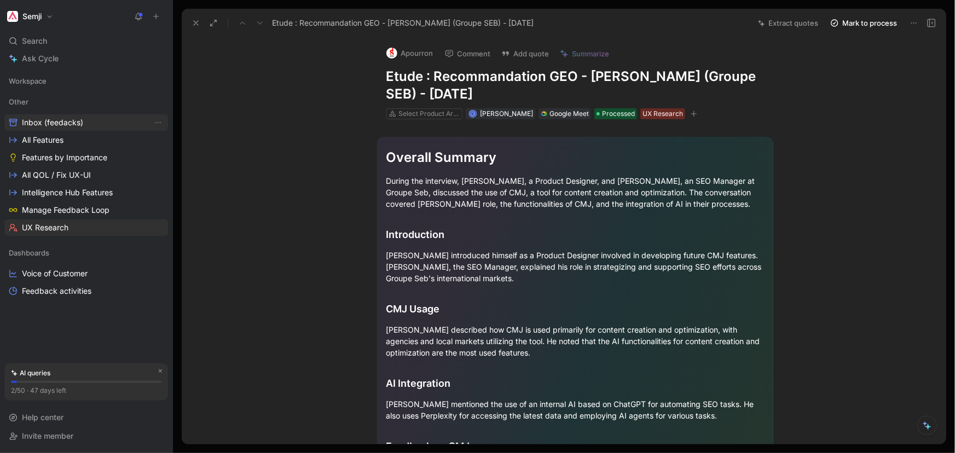
click at [77, 121] on span "Inbox (feedacks)" at bounding box center [52, 122] width 61 height 11
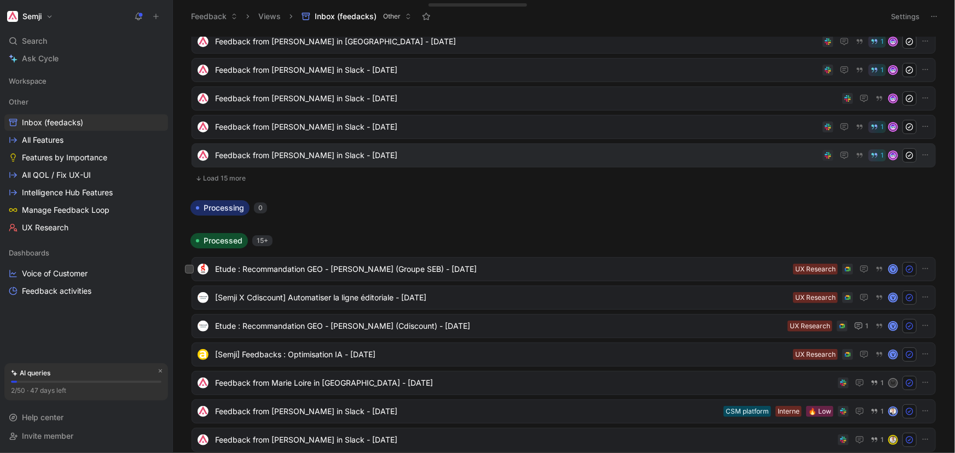
scroll to position [298, 0]
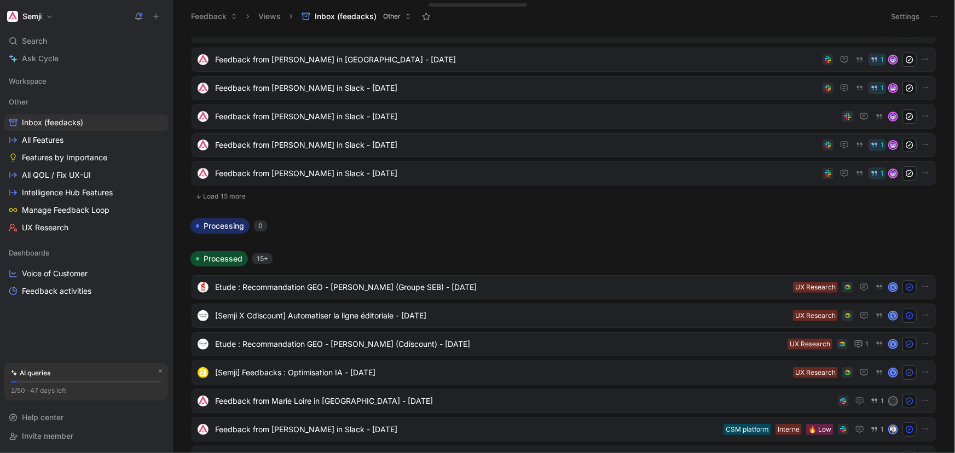
click at [228, 190] on button "Load 15 more" at bounding box center [564, 196] width 744 height 13
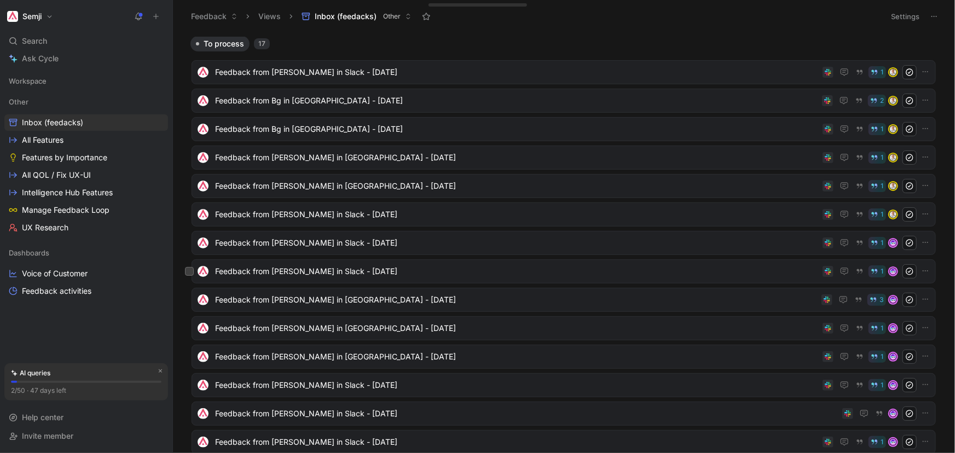
scroll to position [0, 0]
